Goal: Transaction & Acquisition: Purchase product/service

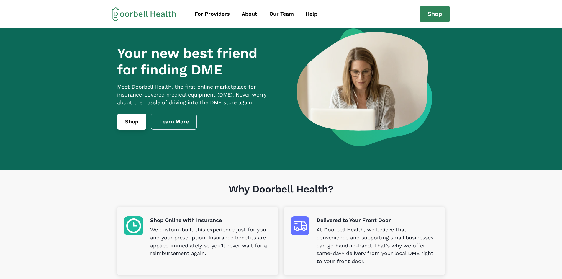
click at [131, 125] on link "Shop" at bounding box center [131, 121] width 29 height 16
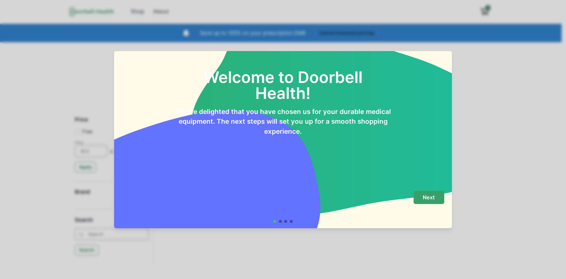
click at [424, 197] on p "Next" at bounding box center [429, 197] width 12 height 6
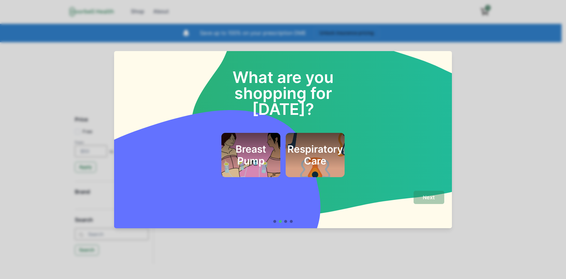
click at [313, 143] on h2 "Respiratory Care" at bounding box center [314, 155] width 55 height 24
click at [423, 195] on p "Next" at bounding box center [429, 197] width 12 height 6
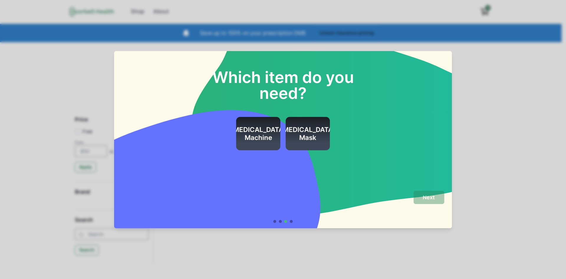
click at [300, 135] on h2 "CPAP Mask" at bounding box center [307, 134] width 55 height 16
click at [428, 199] on p "Next" at bounding box center [429, 197] width 12 height 6
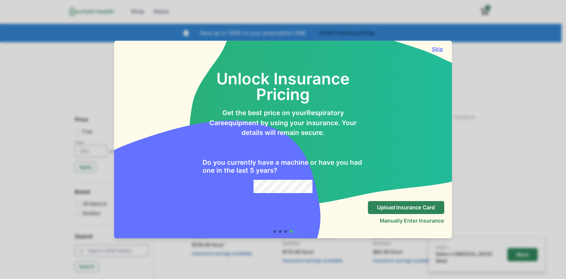
click at [439, 50] on button "Skip" at bounding box center [437, 49] width 13 height 6
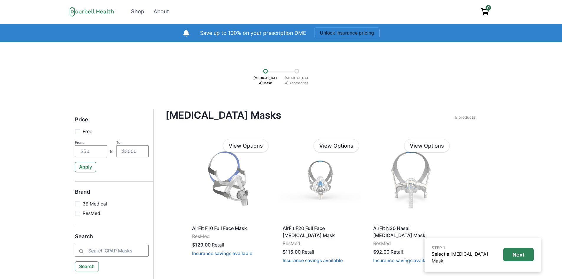
click at [79, 12] on icon at bounding box center [92, 12] width 44 height 10
click at [87, 11] on icon at bounding box center [92, 12] width 44 height 10
